Goal: Register for event/course

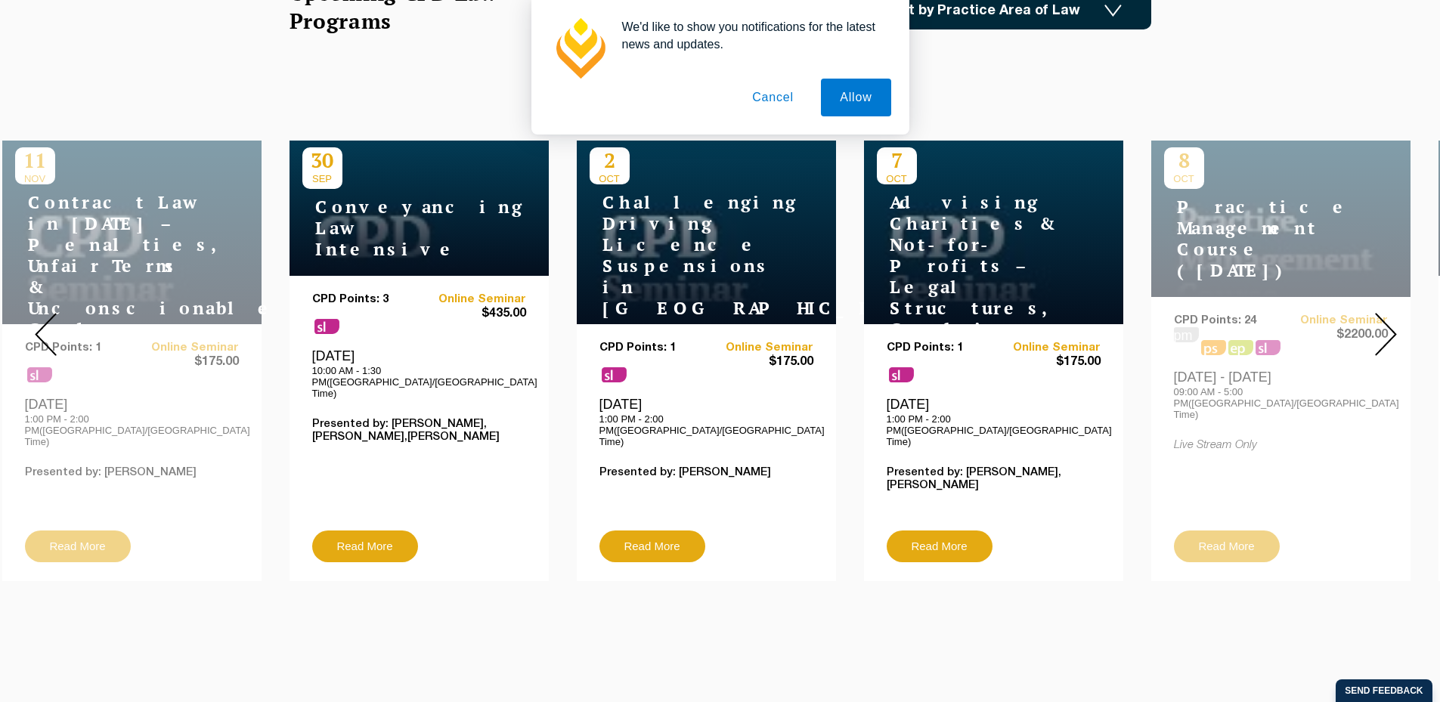
scroll to position [529, 0]
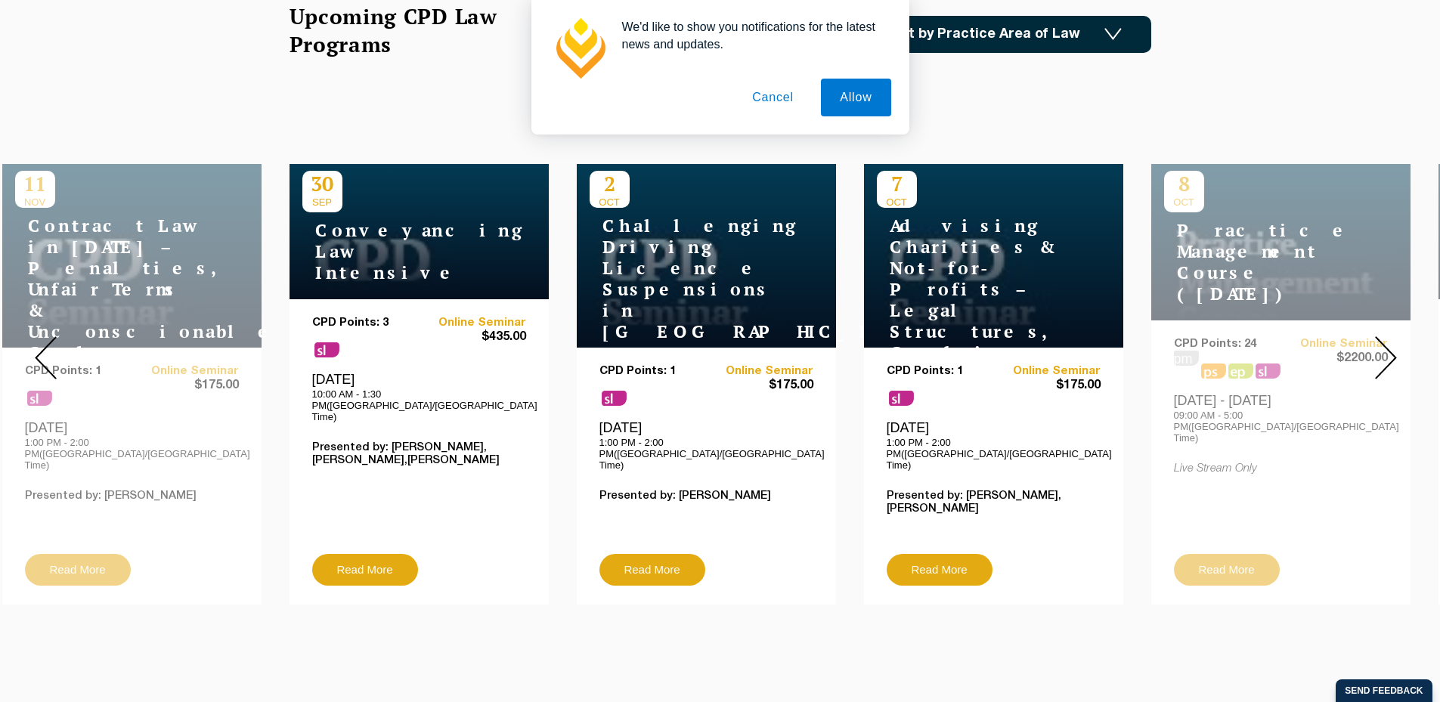
click at [747, 90] on button "Cancel" at bounding box center [772, 98] width 79 height 38
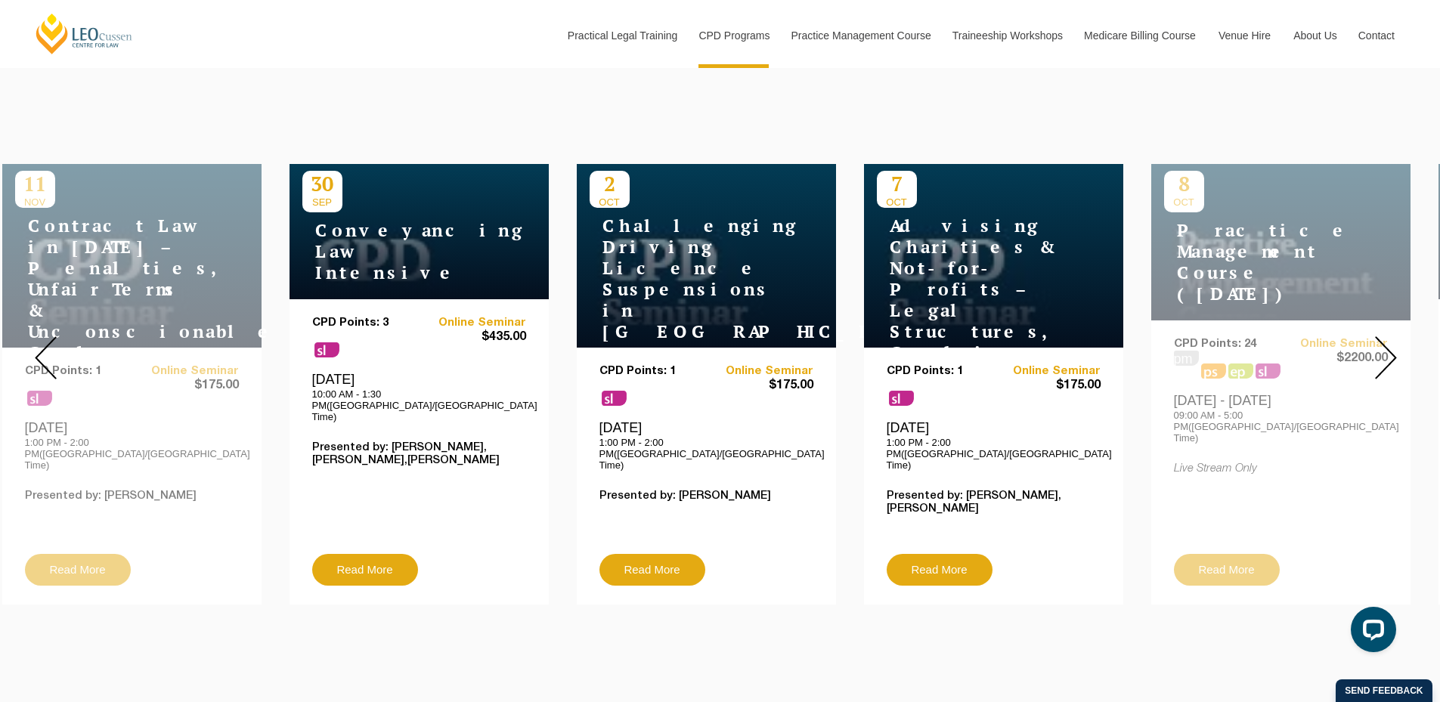
scroll to position [0, 0]
click at [1388, 345] on img at bounding box center [1386, 357] width 22 height 43
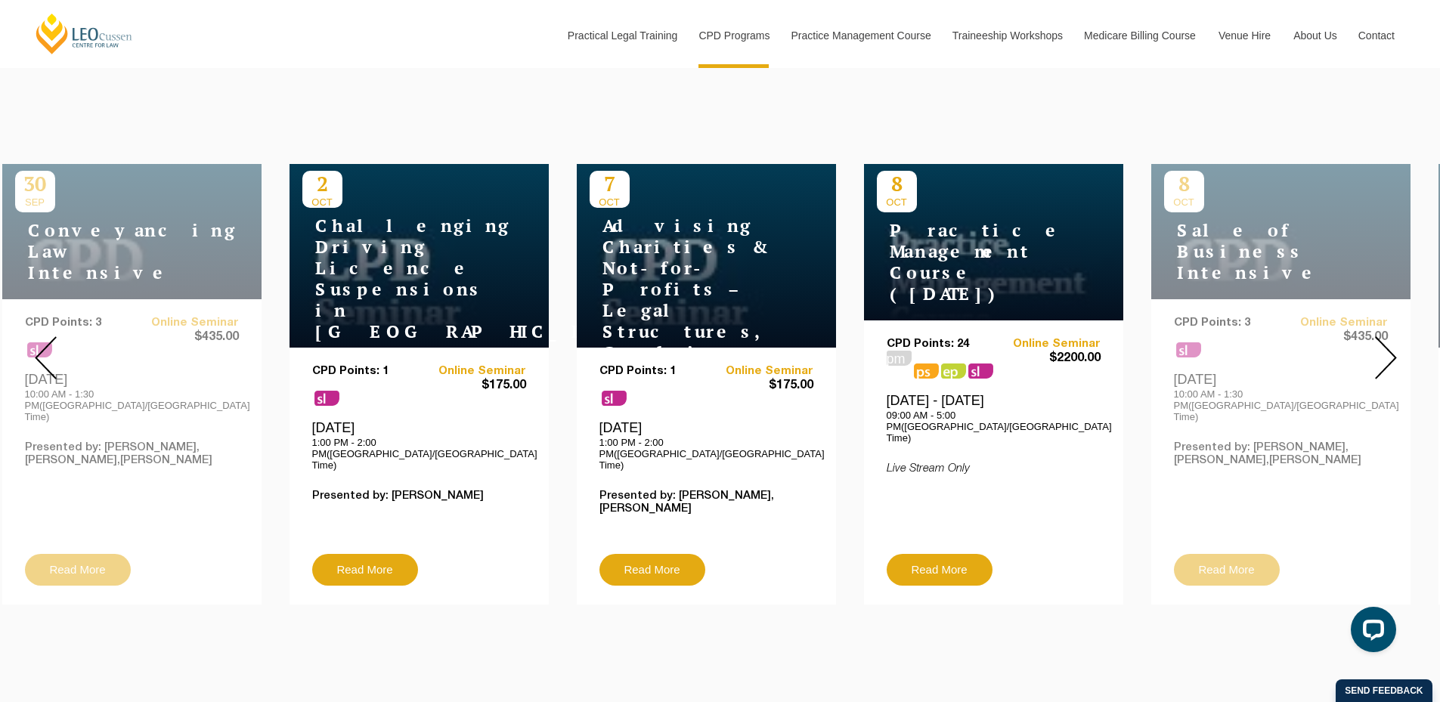
click at [1388, 345] on img at bounding box center [1386, 357] width 22 height 43
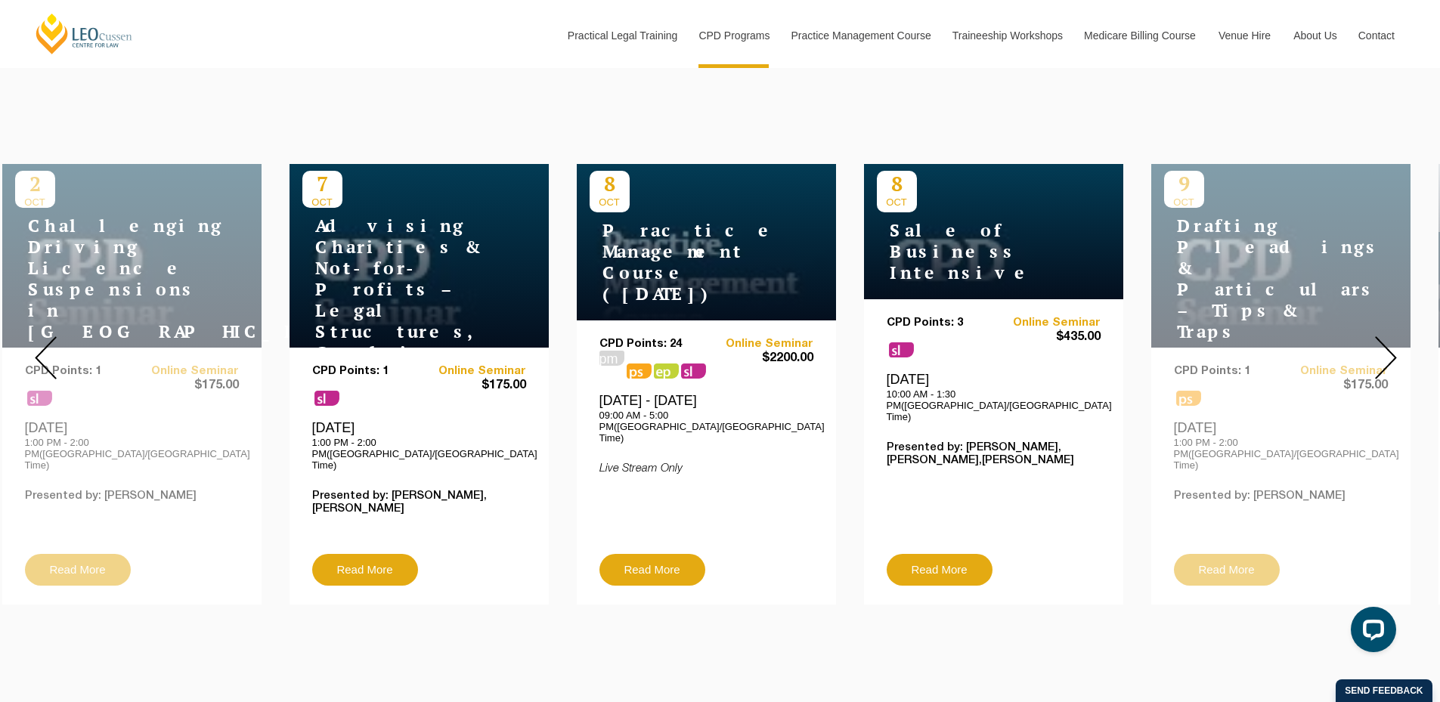
click at [1388, 345] on img at bounding box center [1386, 357] width 22 height 43
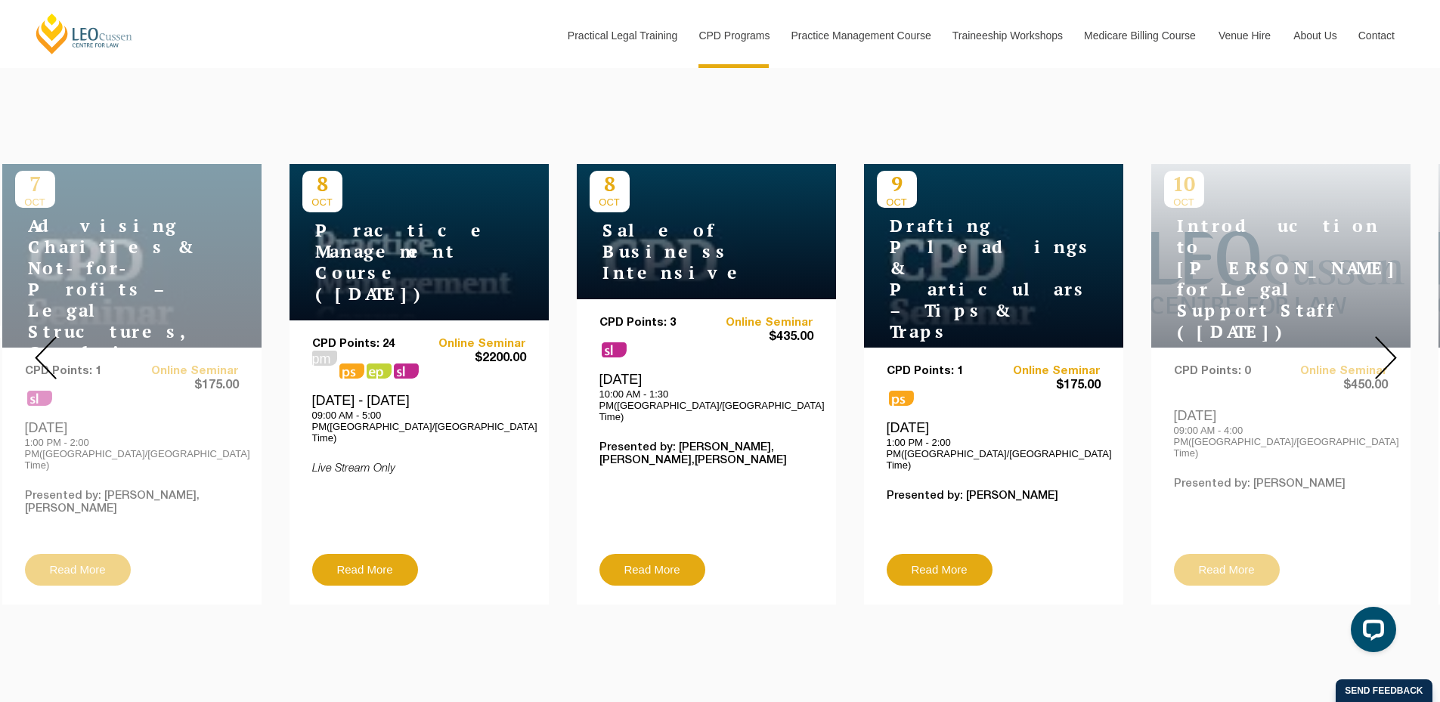
click at [1388, 345] on img at bounding box center [1386, 357] width 22 height 43
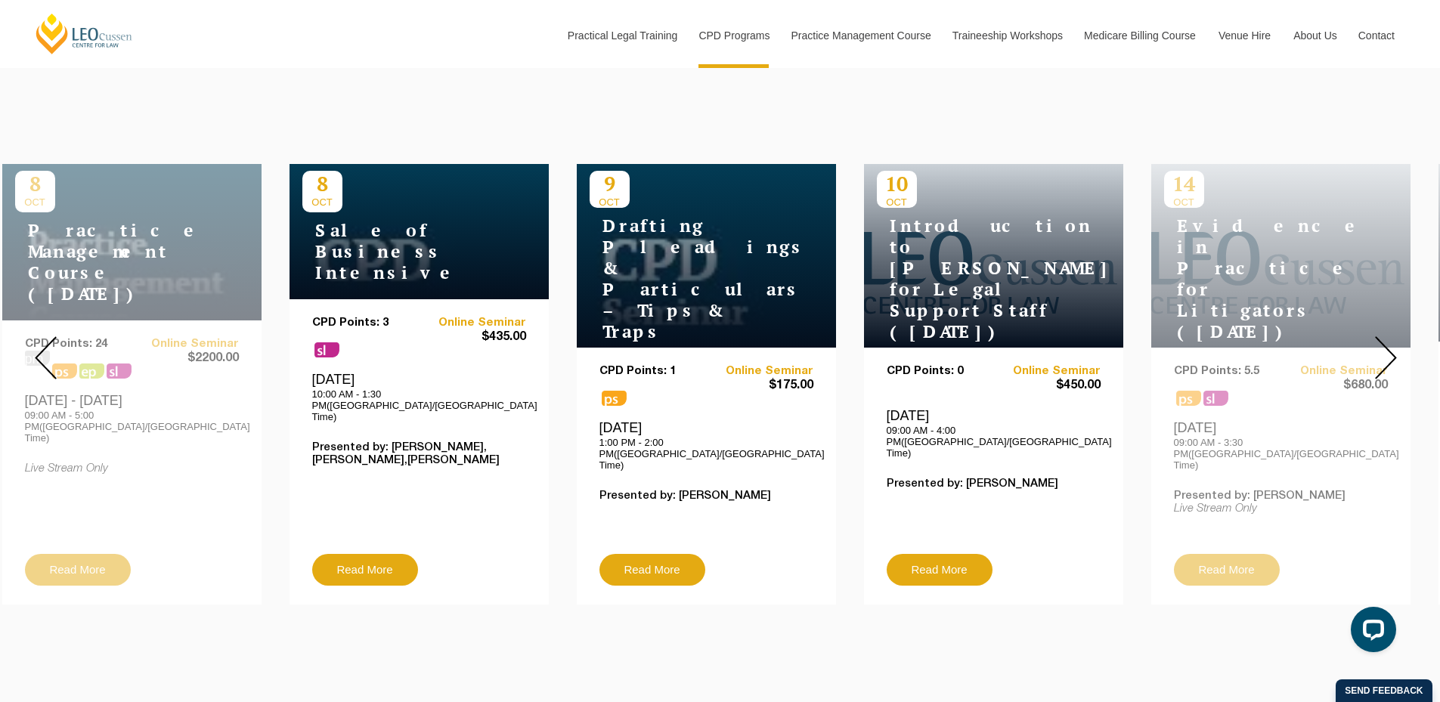
click at [1388, 345] on img at bounding box center [1386, 357] width 22 height 43
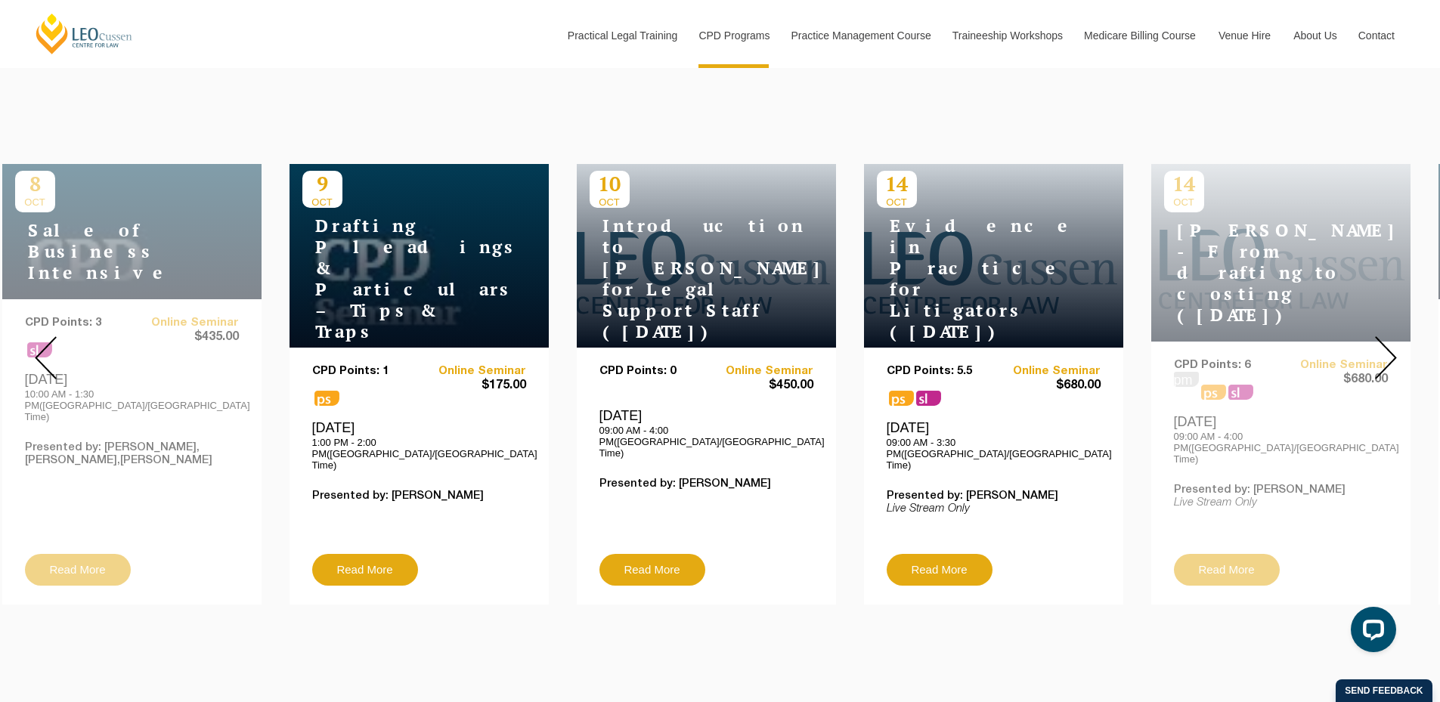
click at [1392, 336] on img at bounding box center [1386, 357] width 22 height 43
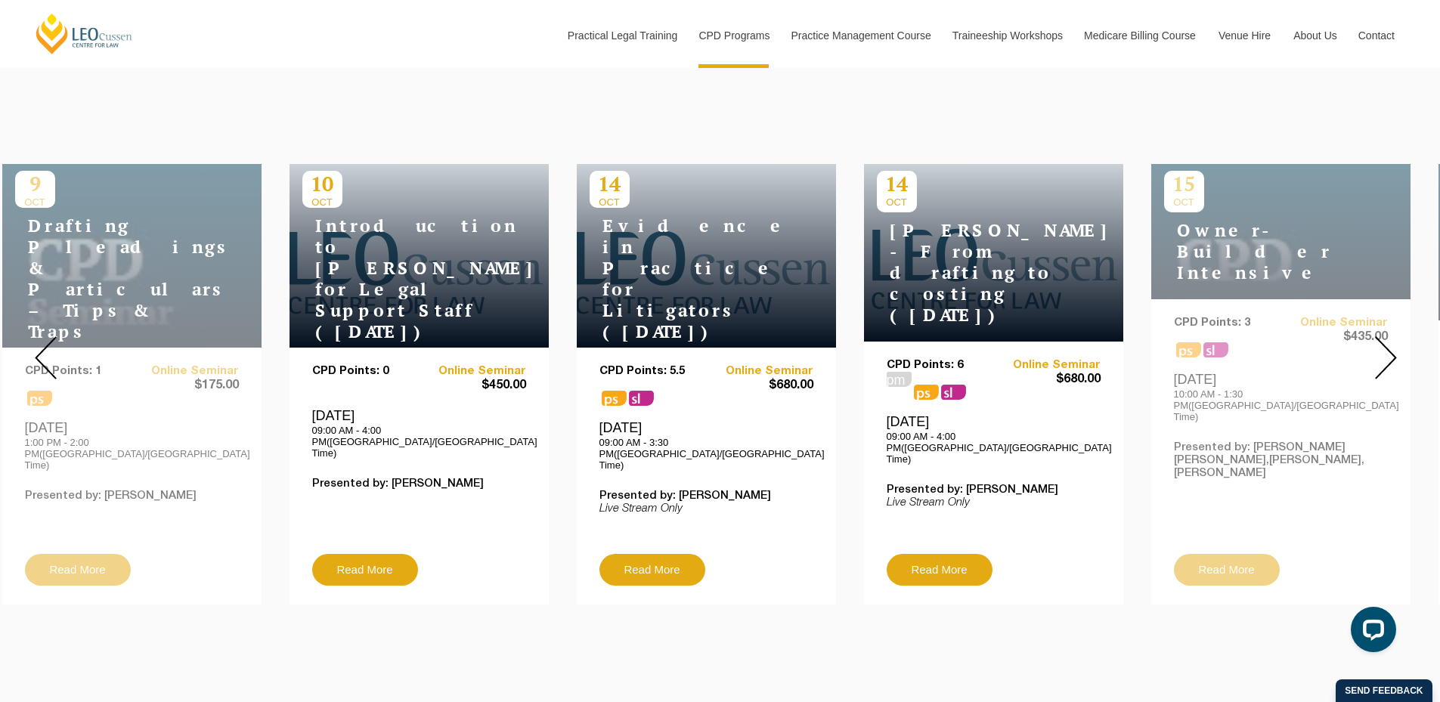
click at [1059, 232] on h4 "[PERSON_NAME] - From drafting to costing ([DATE])" at bounding box center [971, 273] width 189 height 106
click at [1396, 343] on img at bounding box center [1386, 357] width 22 height 43
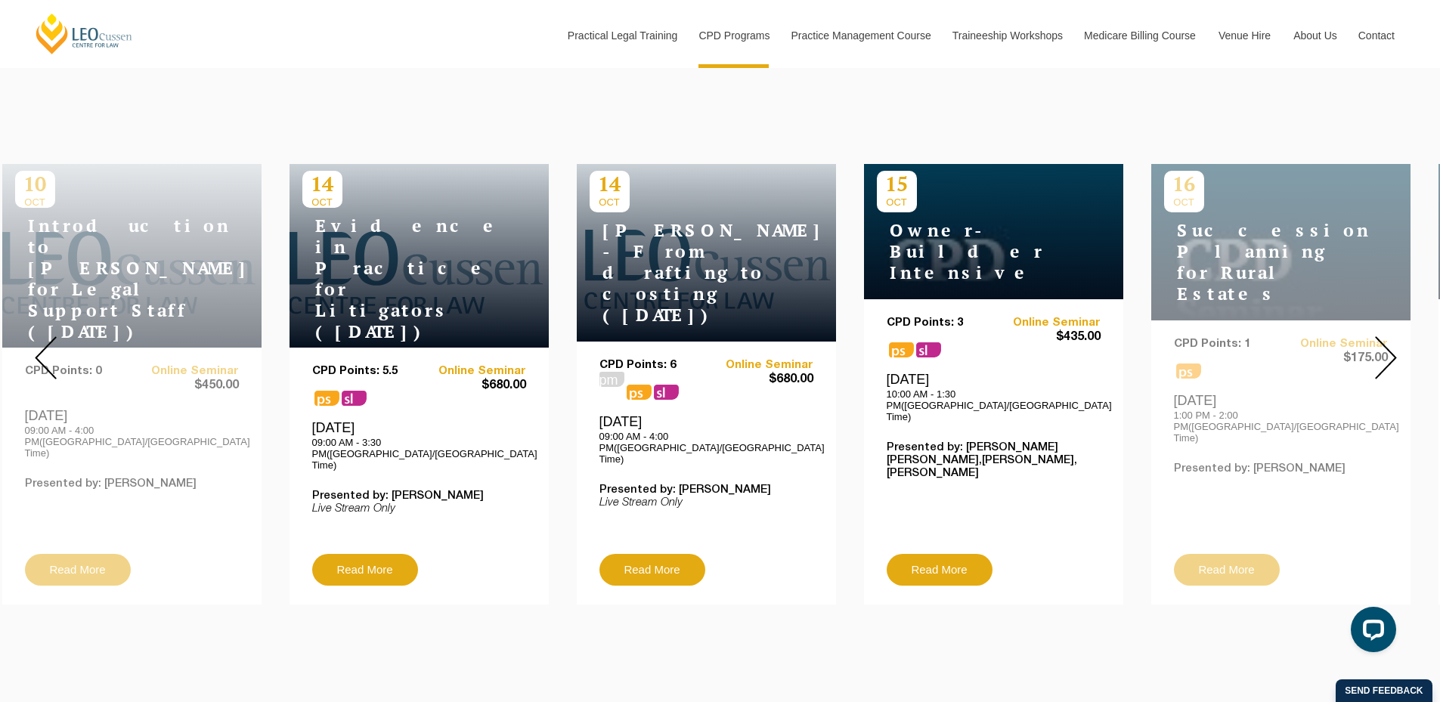
click at [1396, 343] on img at bounding box center [1386, 357] width 22 height 43
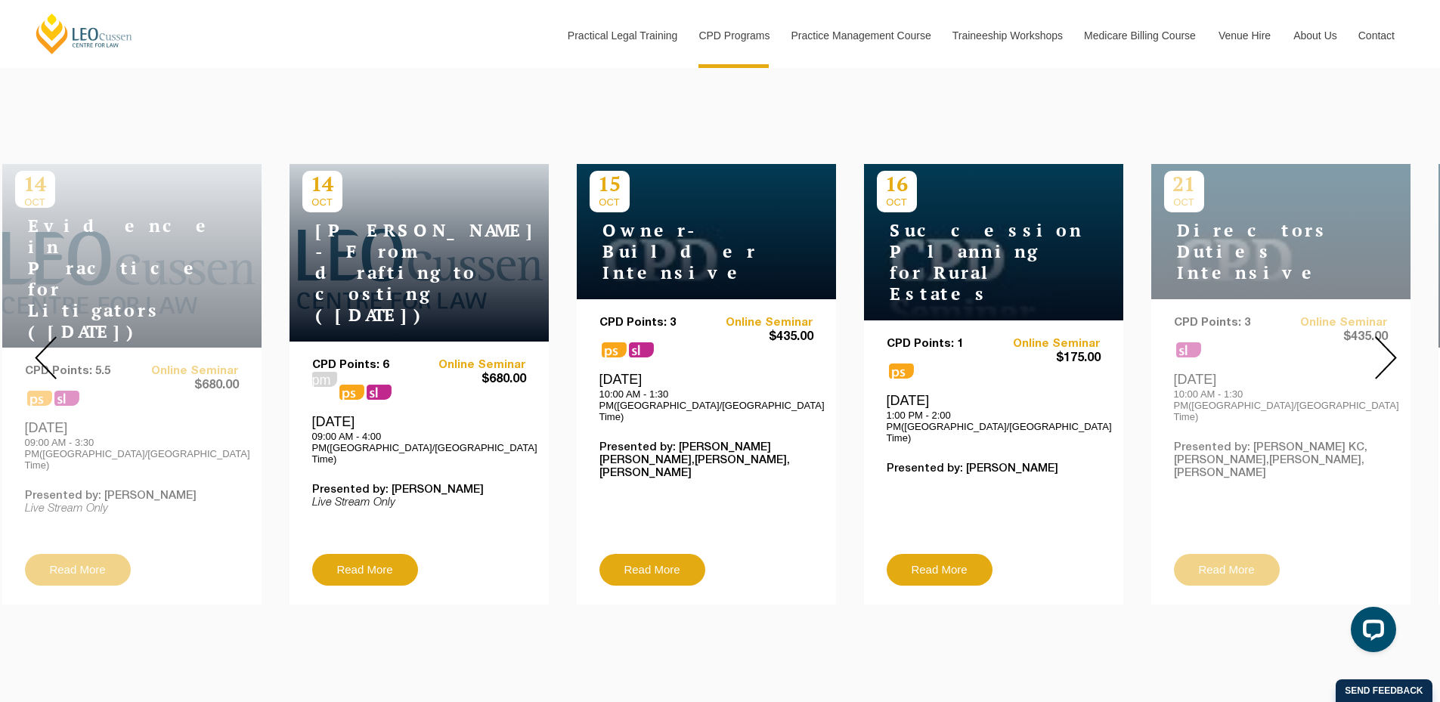
click at [1396, 343] on img at bounding box center [1386, 357] width 22 height 43
